Goal: Task Accomplishment & Management: Manage account settings

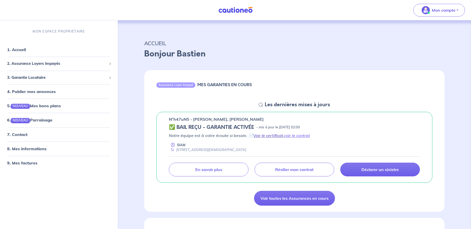
click at [271, 137] on link "Voir le certificat" at bounding box center [269, 135] width 30 height 5
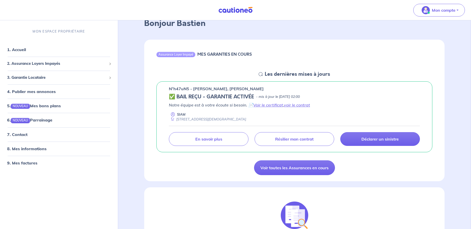
scroll to position [52, 0]
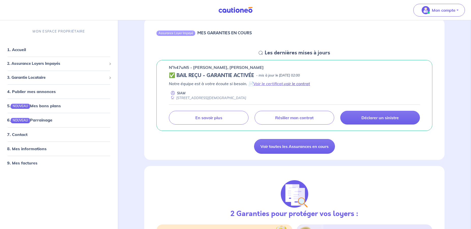
click at [293, 85] on link "voir le contrat" at bounding box center [297, 83] width 26 height 5
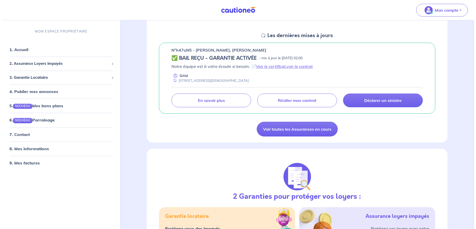
scroll to position [46, 0]
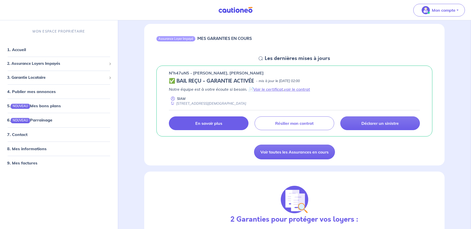
click at [225, 126] on link "En savoir plus" at bounding box center [209, 124] width 80 height 14
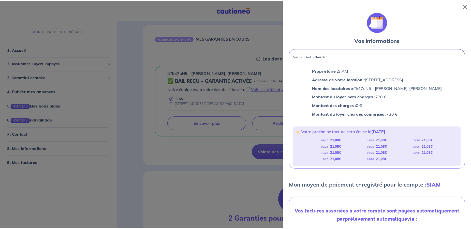
scroll to position [0, 0]
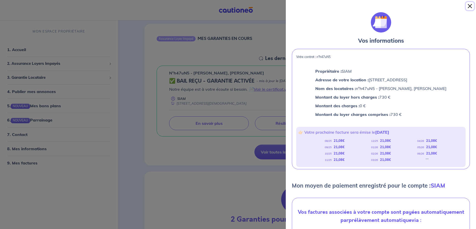
click at [467, 2] on button "Close" at bounding box center [470, 6] width 8 height 8
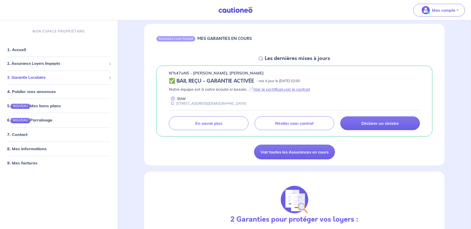
click at [42, 77] on span "3. Garantie Locataire" at bounding box center [57, 78] width 100 height 6
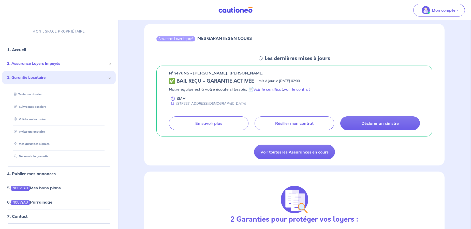
click at [36, 63] on span "2. Assurance Loyers Impayés" at bounding box center [57, 64] width 100 height 6
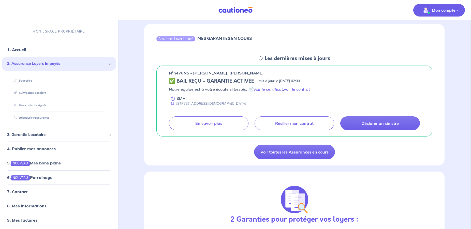
click at [436, 8] on p "Mon compte" at bounding box center [444, 10] width 24 height 6
click at [434, 45] on link "Me déconnecter" at bounding box center [434, 44] width 41 height 8
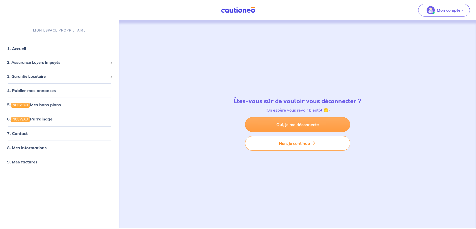
click at [285, 120] on link "Oui, je me déconnecte" at bounding box center [297, 124] width 105 height 15
